Goal: Find specific page/section: Find specific page/section

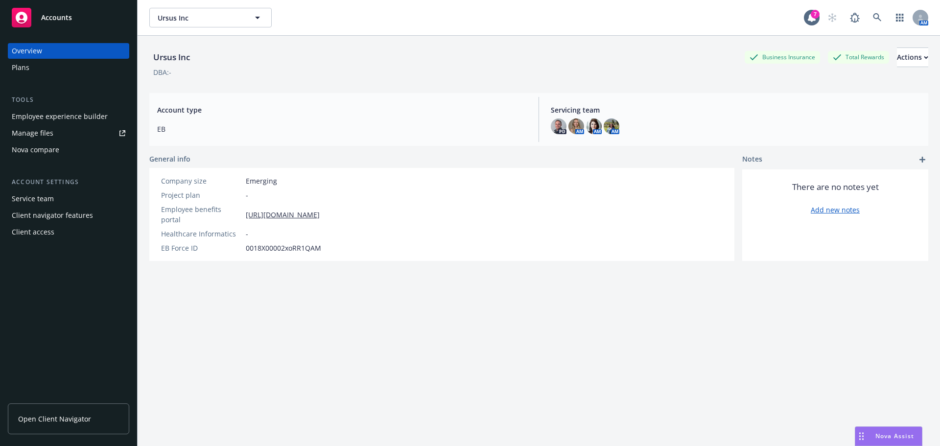
drag, startPoint x: 571, startPoint y: 314, endPoint x: 398, endPoint y: 8, distance: 351.8
click at [568, 314] on div "Ursus Inc Business Insurance Total Rewards Actions DBA: - Account type EB Servi…" at bounding box center [538, 253] width 779 height 434
